Goal: Communication & Community: Answer question/provide support

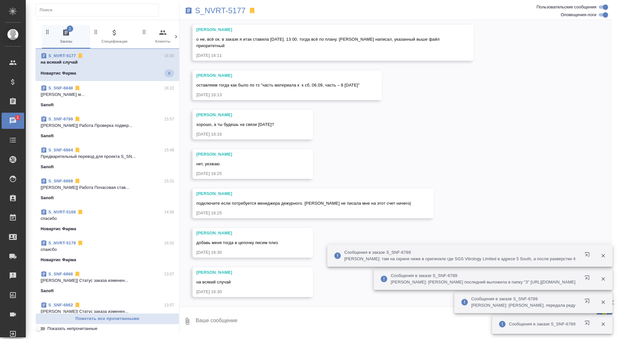
scroll to position [6163, 0]
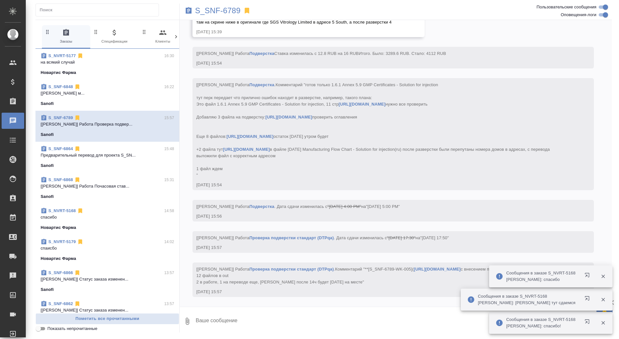
scroll to position [8044, 0]
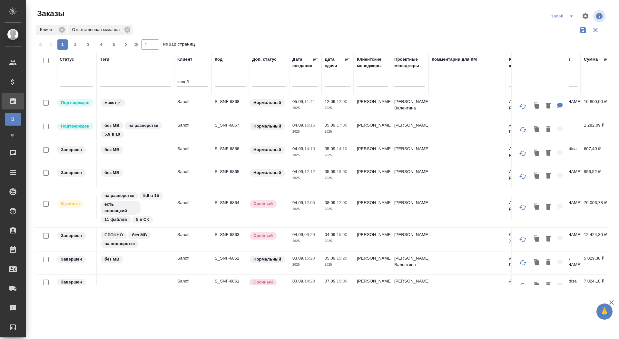
click at [214, 123] on td "S_SNF-6867" at bounding box center [229, 130] width 37 height 23
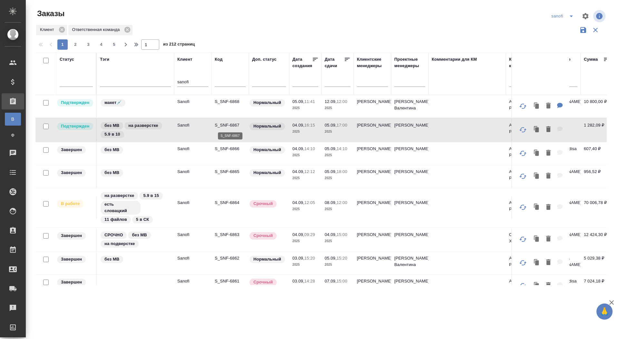
click at [223, 124] on p "S_SNF-6867" at bounding box center [230, 125] width 31 height 6
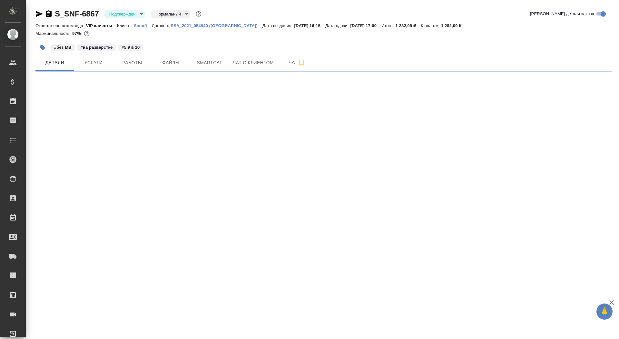
select select "RU"
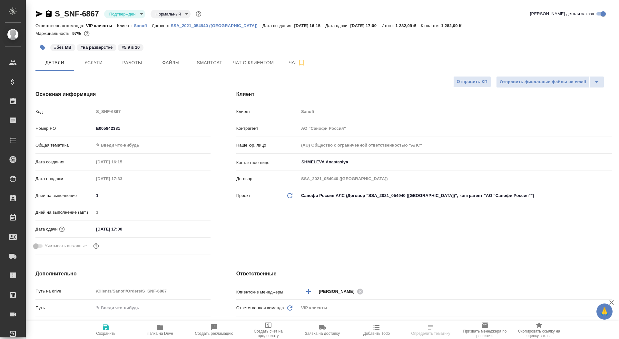
type textarea "x"
type input "[PERSON_NAME]"
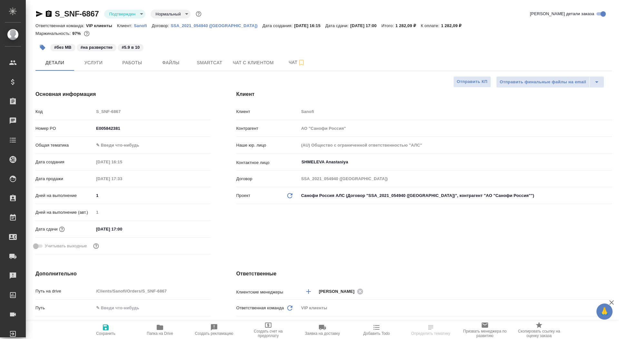
type textarea "x"
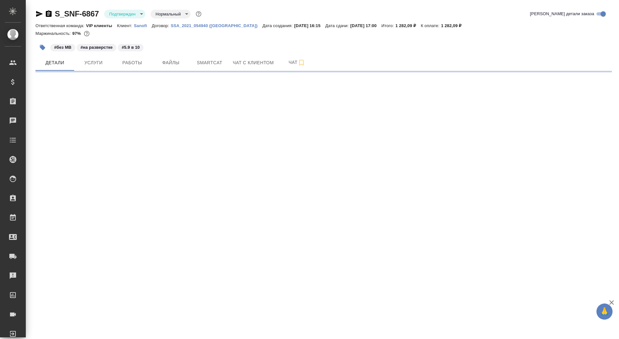
select select "RU"
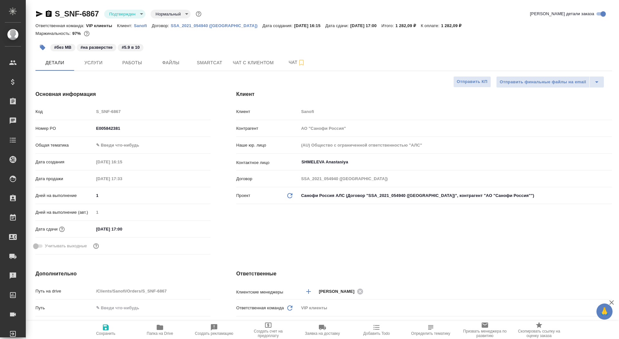
type textarea "x"
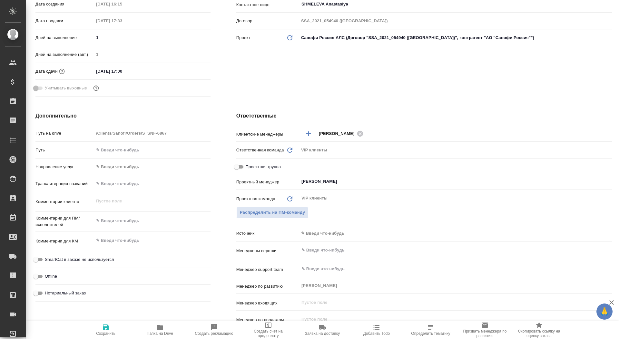
scroll to position [171, 0]
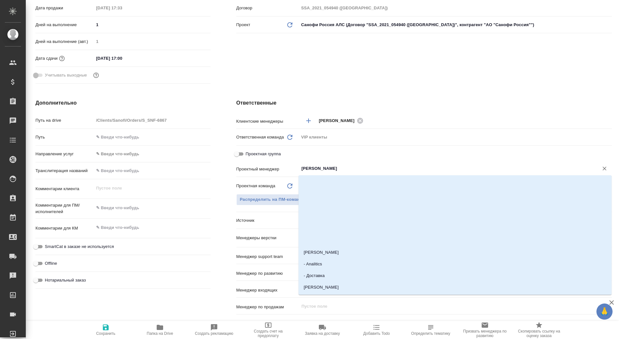
click at [312, 169] on input "[PERSON_NAME]" at bounding box center [445, 168] width 288 height 8
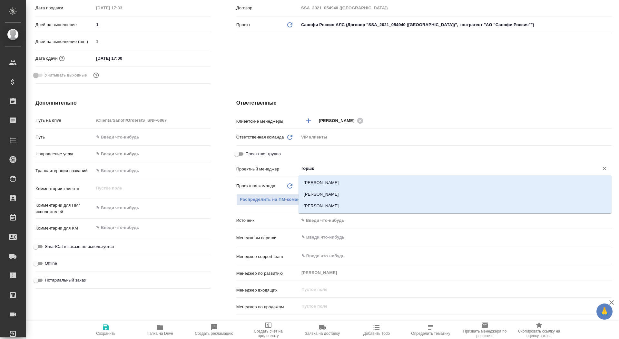
type input "горшко"
click at [317, 193] on li "[PERSON_NAME]" at bounding box center [455, 194] width 313 height 12
type textarea "x"
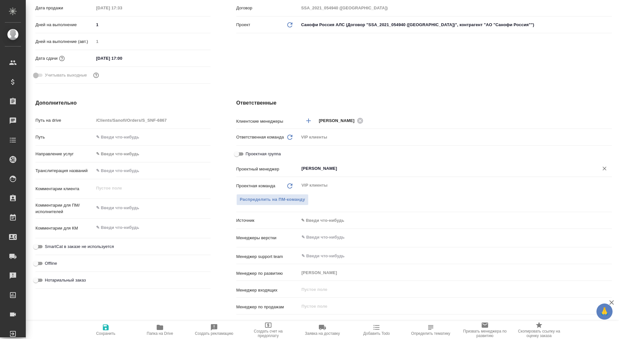
type input "[PERSON_NAME]"
click at [91, 335] on span "Сохранить" at bounding box center [106, 329] width 46 height 12
type textarea "x"
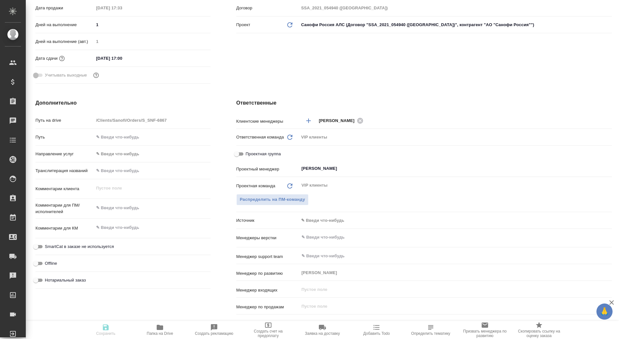
type textarea "x"
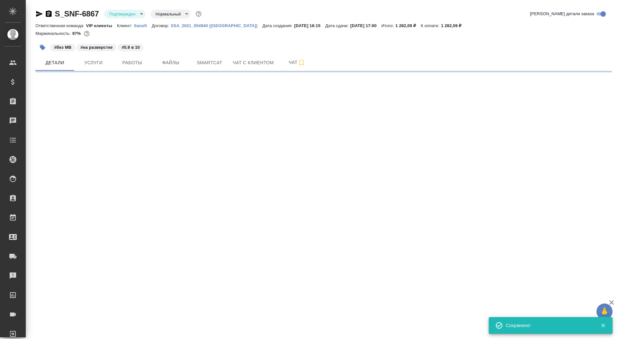
select select "RU"
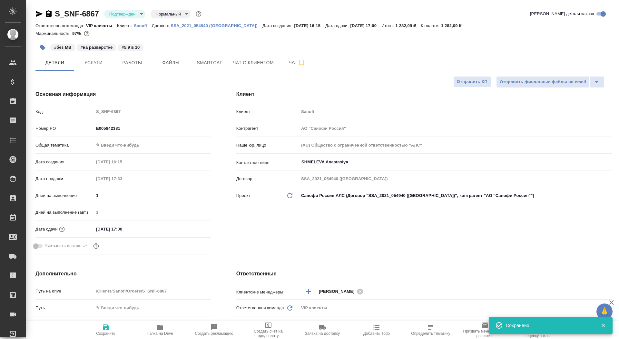
type textarea "x"
click at [103, 71] on hr at bounding box center [323, 71] width 576 height 0
click at [49, 13] on icon "button" at bounding box center [49, 13] width 6 height 6
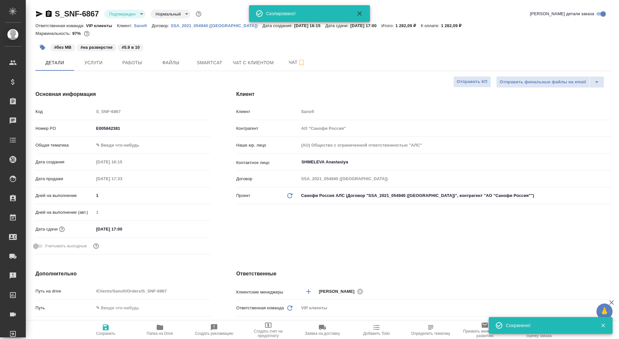
type textarea "x"
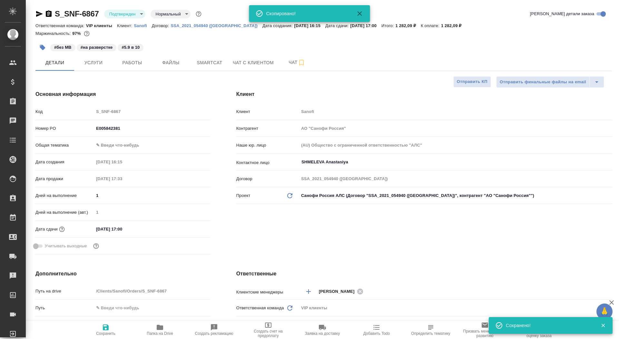
type textarea "x"
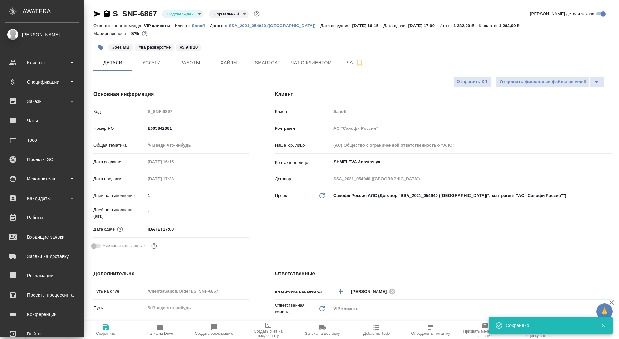
type textarea "x"
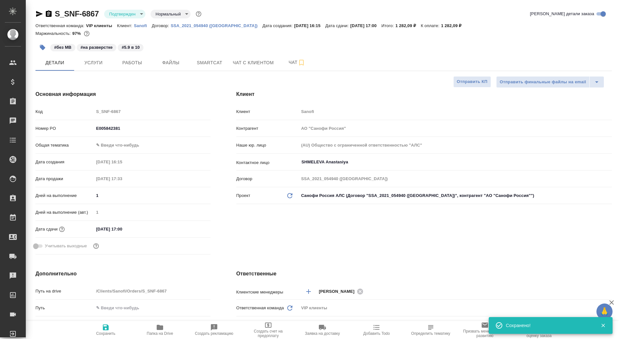
click at [34, 11] on div "S_SNF-6867 Подтвержден confirmed Нормальный normal Кратко детали заказа Ответст…" at bounding box center [324, 324] width 584 height 649
click at [38, 12] on icon "button" at bounding box center [39, 14] width 7 height 6
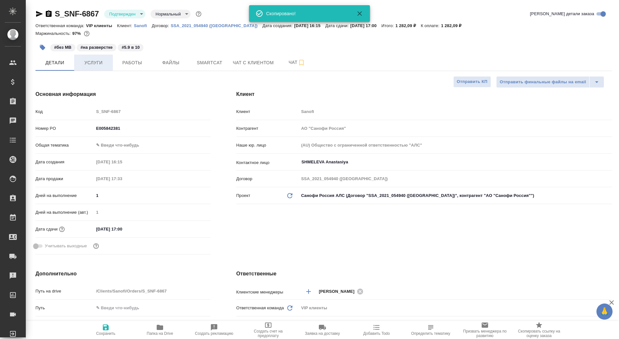
click at [94, 61] on span "Услуги" at bounding box center [93, 63] width 31 height 8
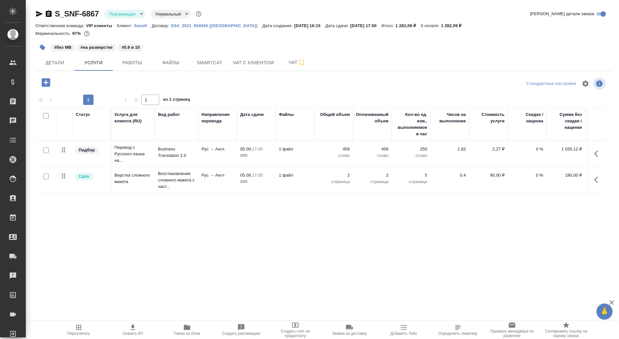
click at [41, 13] on icon "button" at bounding box center [39, 14] width 8 height 8
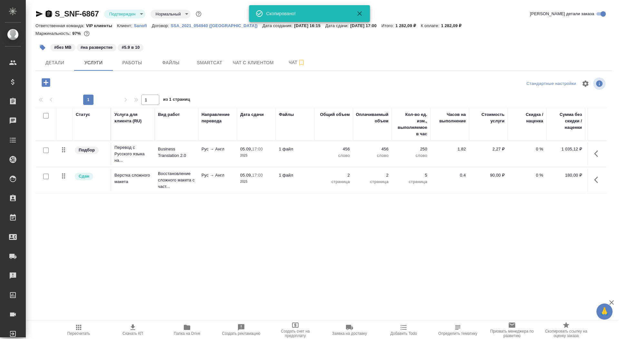
click at [48, 13] on icon "button" at bounding box center [49, 13] width 6 height 6
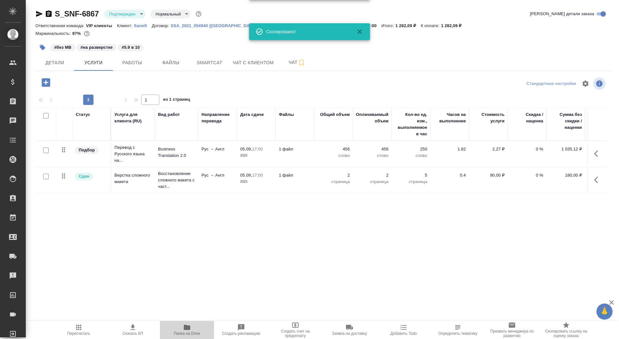
click at [184, 335] on button "Папка на Drive" at bounding box center [187, 329] width 54 height 18
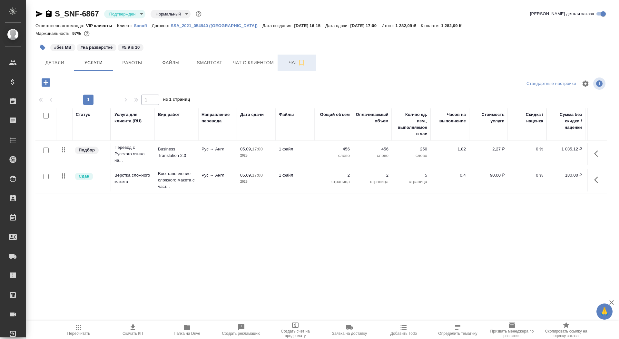
click at [287, 63] on span "Чат" at bounding box center [296, 62] width 31 height 8
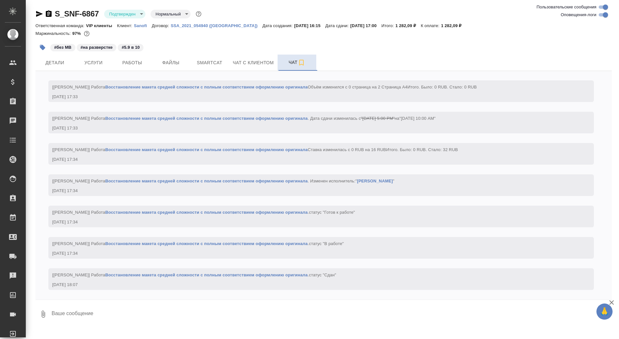
scroll to position [789, 0]
click at [152, 317] on textarea at bounding box center [331, 314] width 561 height 22
type textarea """
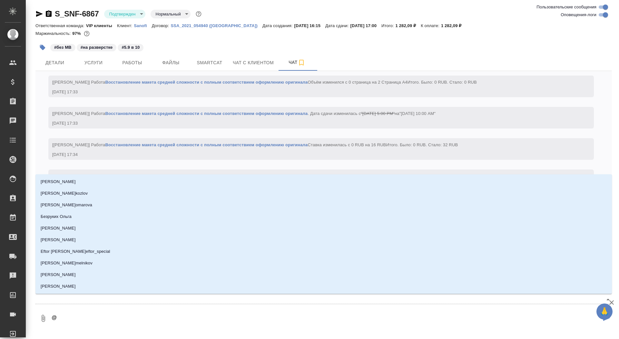
type textarea "@г"
type input "г"
type textarea "@го"
type input "го"
type textarea "@гор"
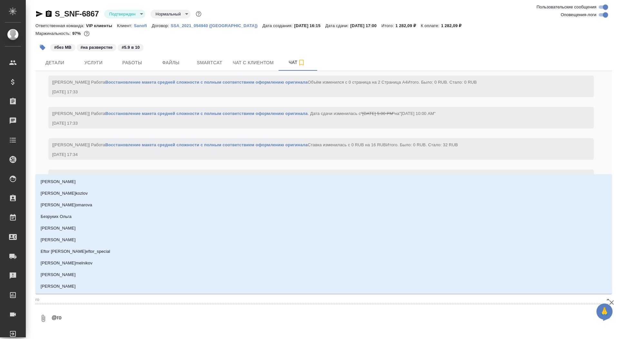
type input "гор"
type textarea "@горш"
type input "горш"
type textarea "@горшк"
type input "горшк"
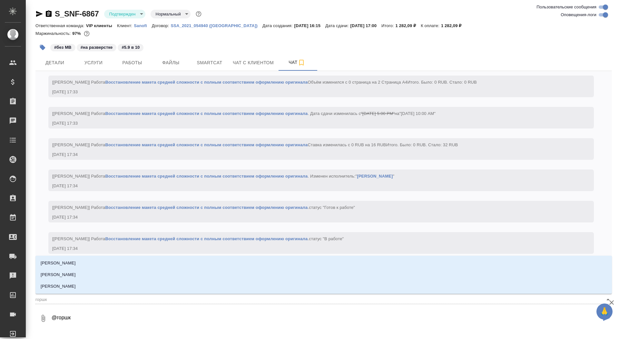
type textarea "@горшко"
type input "горшко"
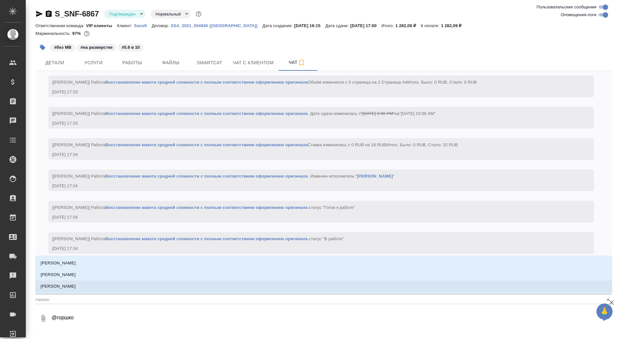
click at [148, 289] on li "[PERSON_NAME]" at bounding box center [323, 286] width 576 height 12
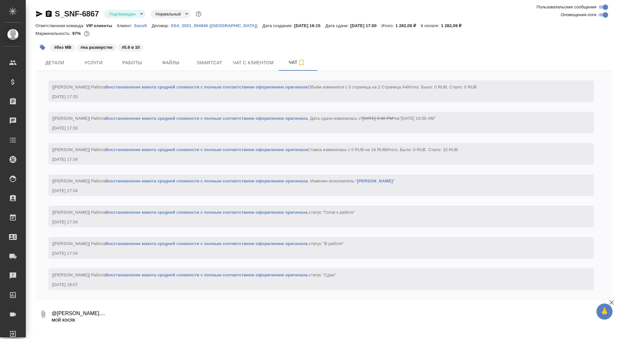
type textarea "@[PERSON_NAME].... мой косяк"
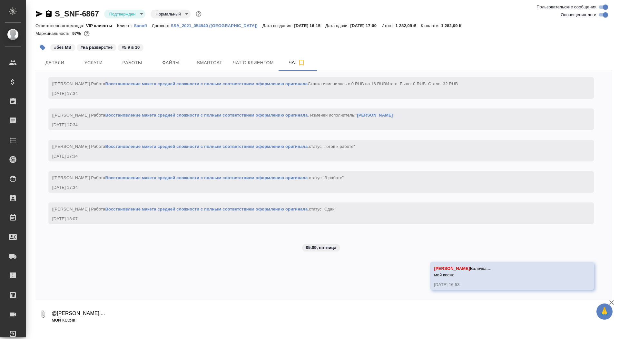
scroll to position [855, 0]
click at [50, 65] on span "Детали" at bounding box center [54, 63] width 31 height 8
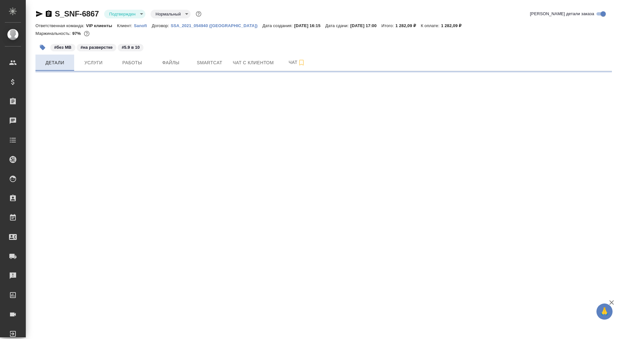
select select "RU"
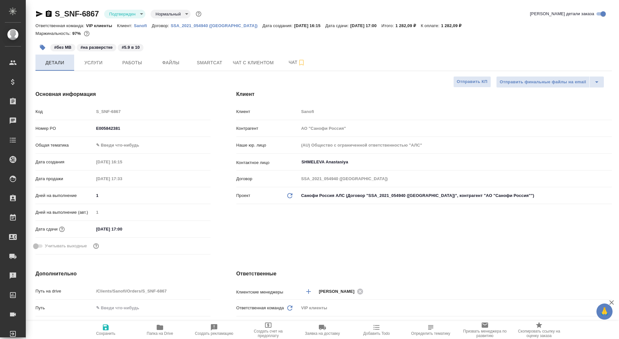
type textarea "x"
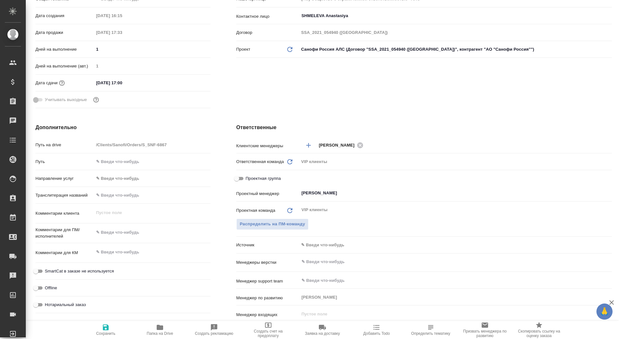
type textarea "x"
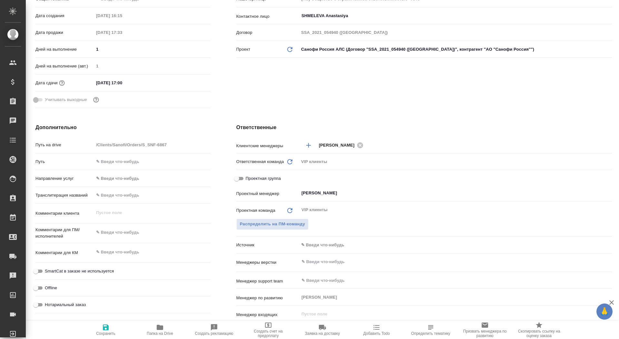
type textarea "x"
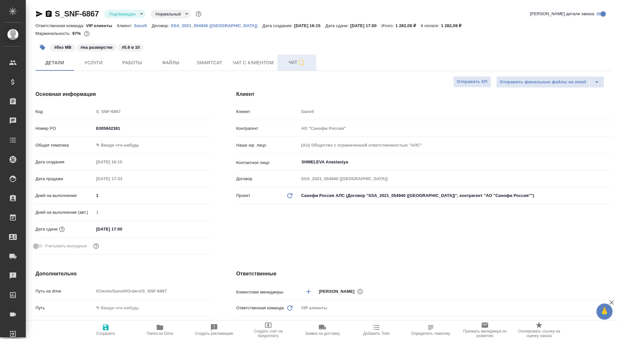
click at [292, 57] on button "Чат" at bounding box center [297, 62] width 39 height 16
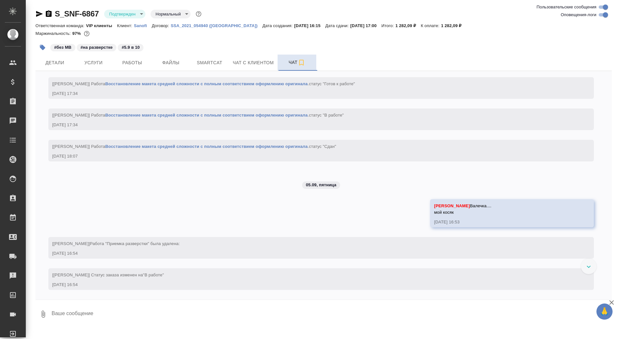
scroll to position [917, 0]
